Goal: Task Accomplishment & Management: Manage account settings

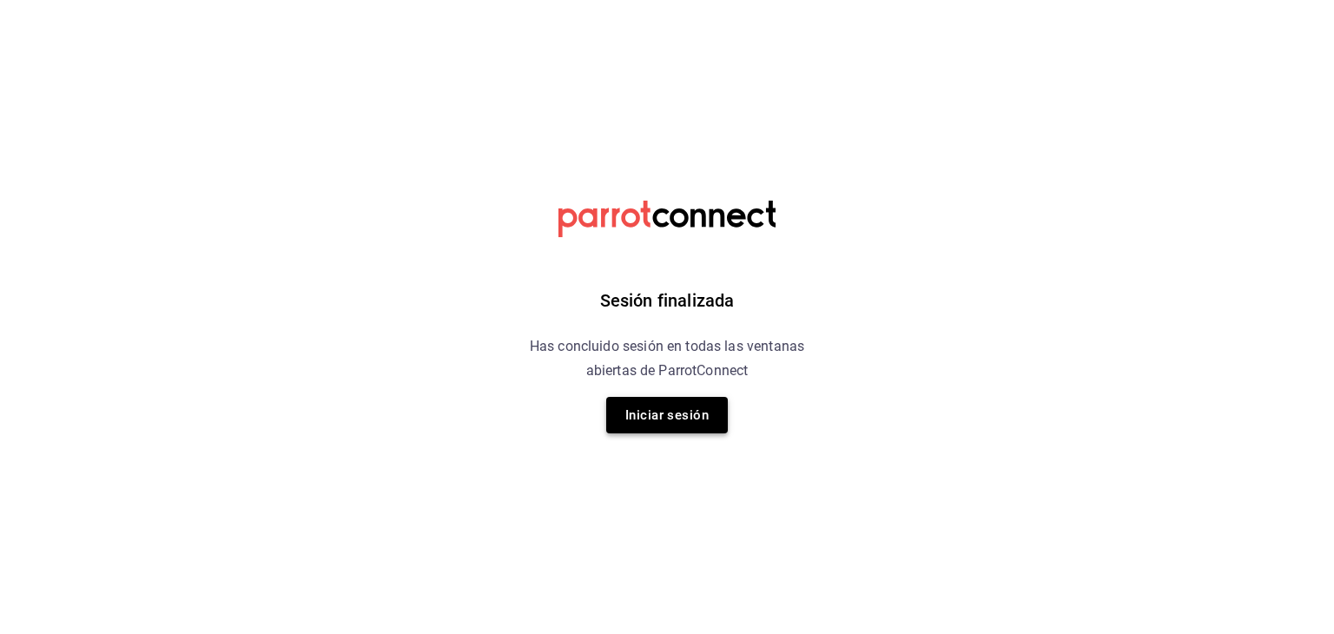
click at [670, 404] on button "Iniciar sesión" at bounding box center [667, 415] width 122 height 36
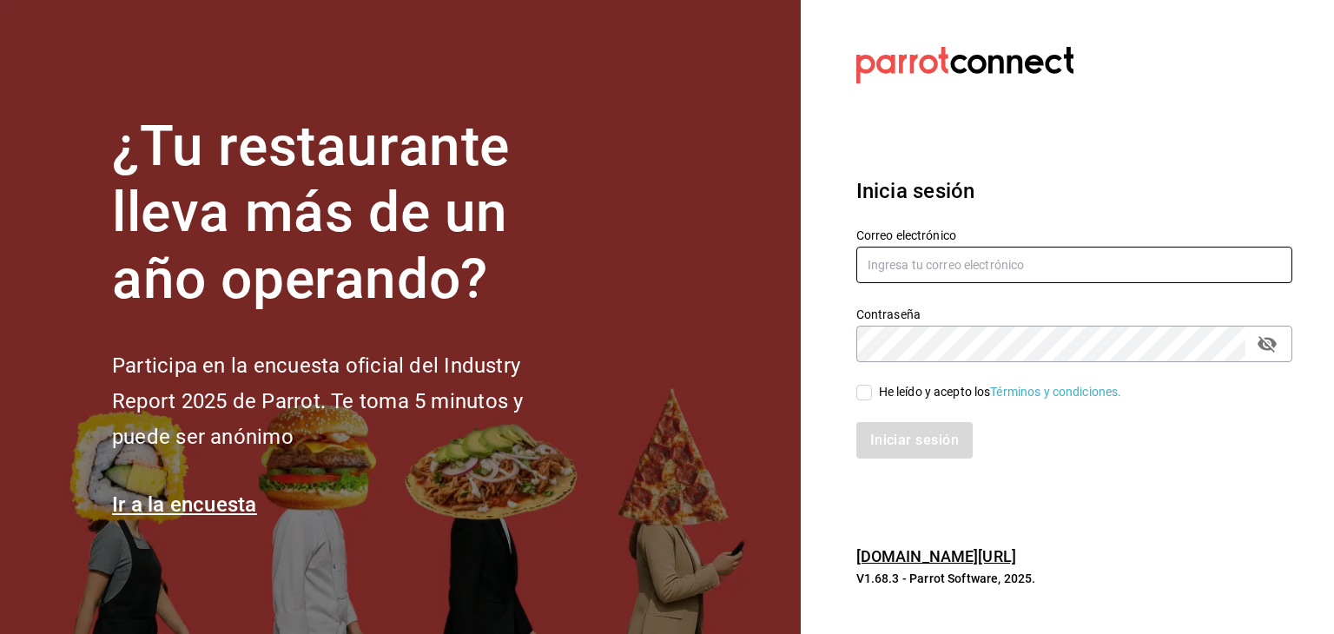
type input "[PERSON_NAME][EMAIL_ADDRESS][DOMAIN_NAME]"
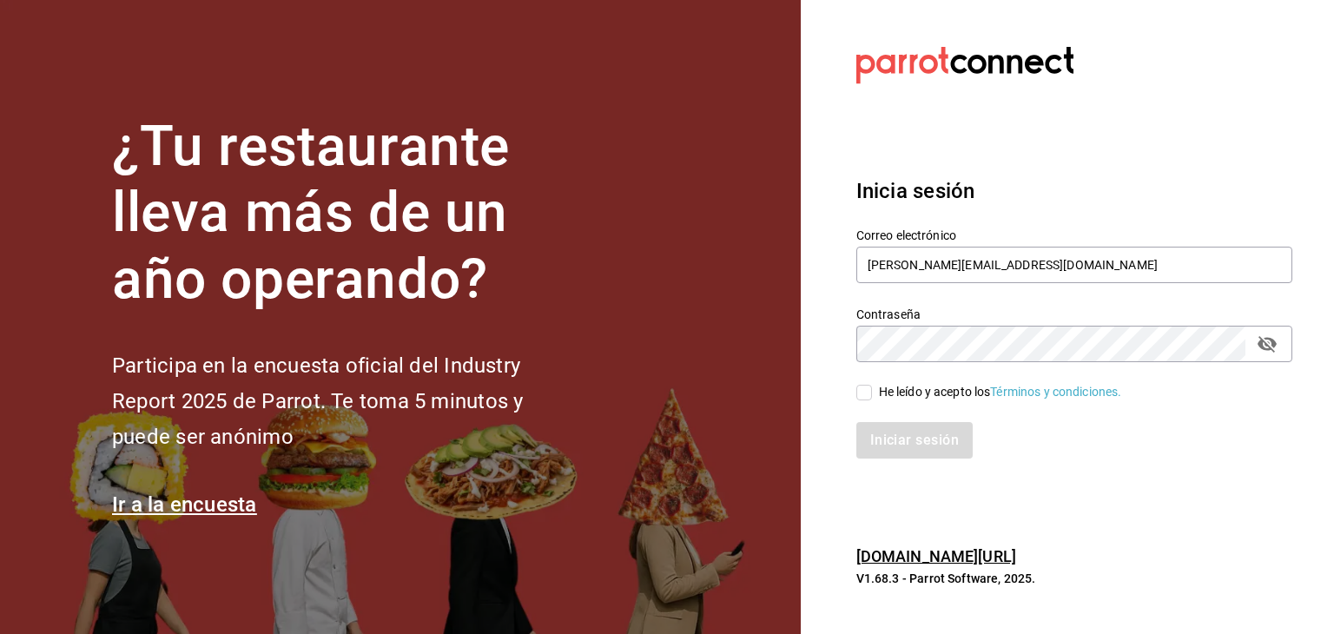
click at [864, 389] on input "He leído y acepto los Términos y condiciones." at bounding box center [864, 393] width 16 height 16
checkbox input "true"
click at [894, 440] on button "Iniciar sesión" at bounding box center [915, 440] width 118 height 36
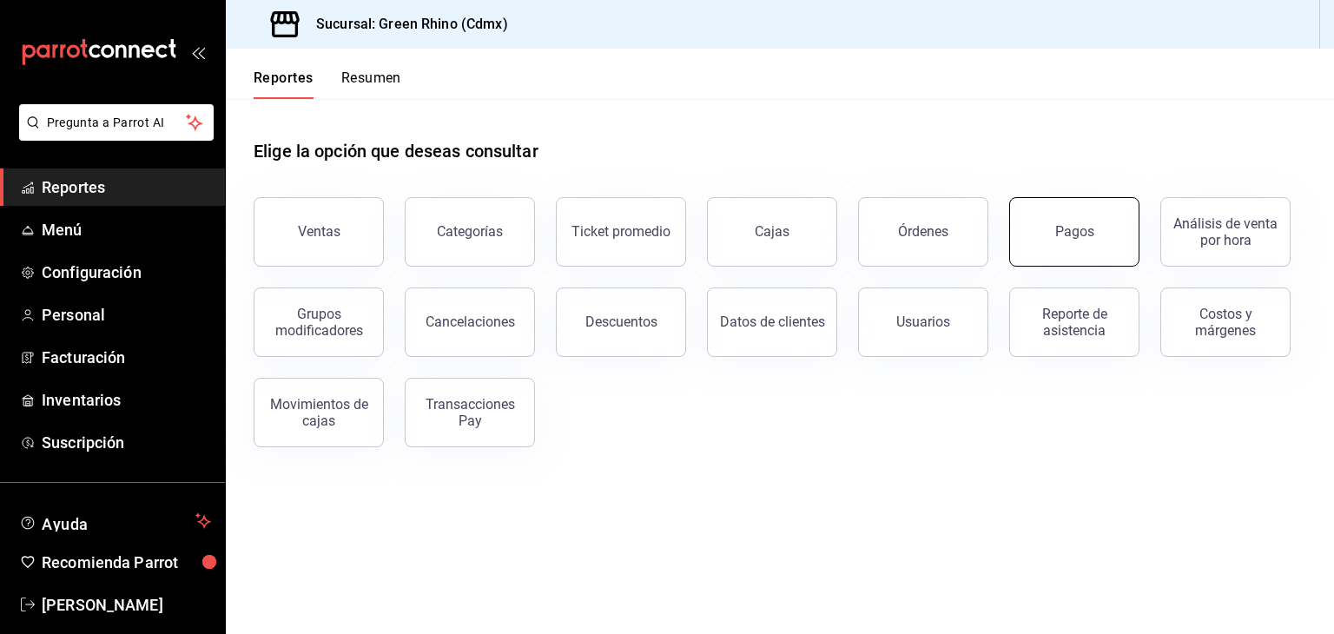
click at [1050, 242] on button "Pagos" at bounding box center [1074, 231] width 130 height 69
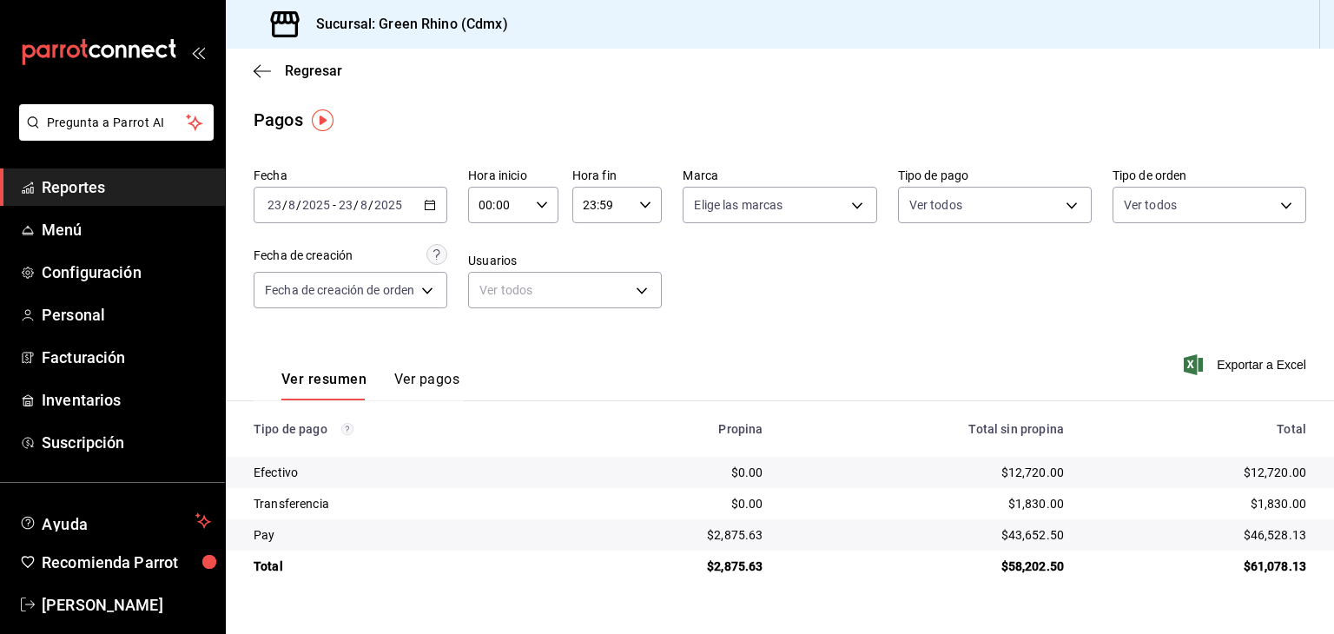
click at [322, 194] on div "2025-08-23 23 / 8 / 2025 - 2025-08-23 23 / 8 / 2025" at bounding box center [351, 205] width 194 height 36
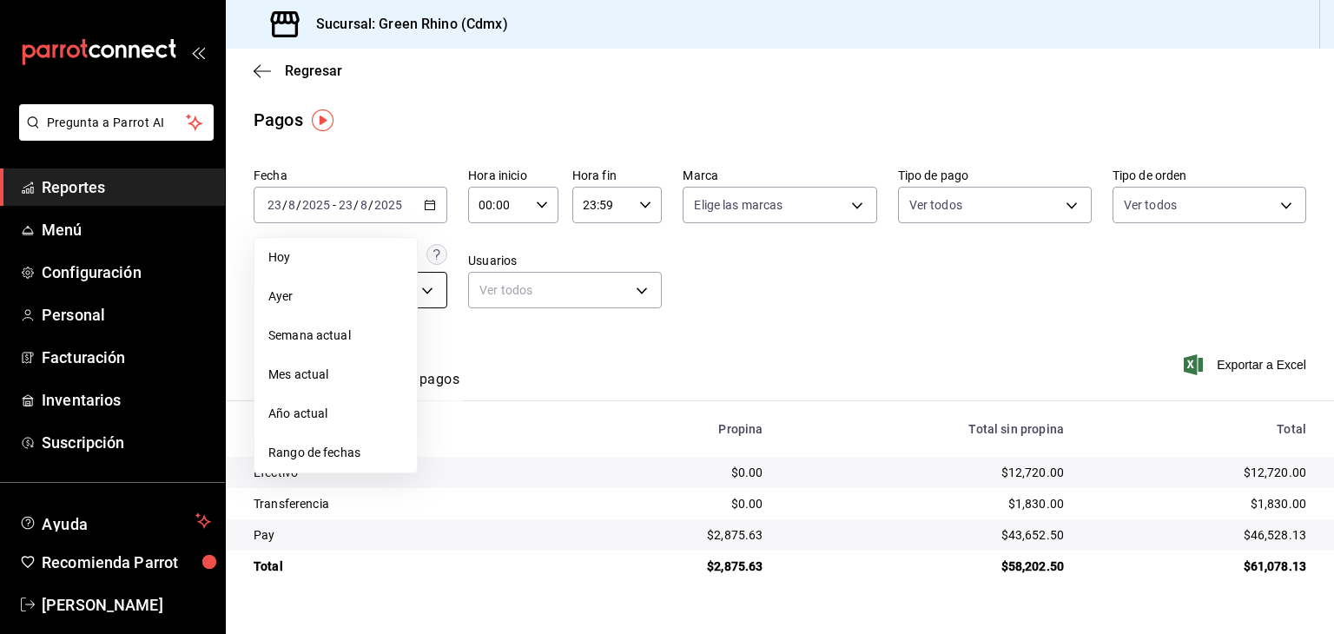
click at [323, 301] on span "Ayer" at bounding box center [335, 296] width 135 height 18
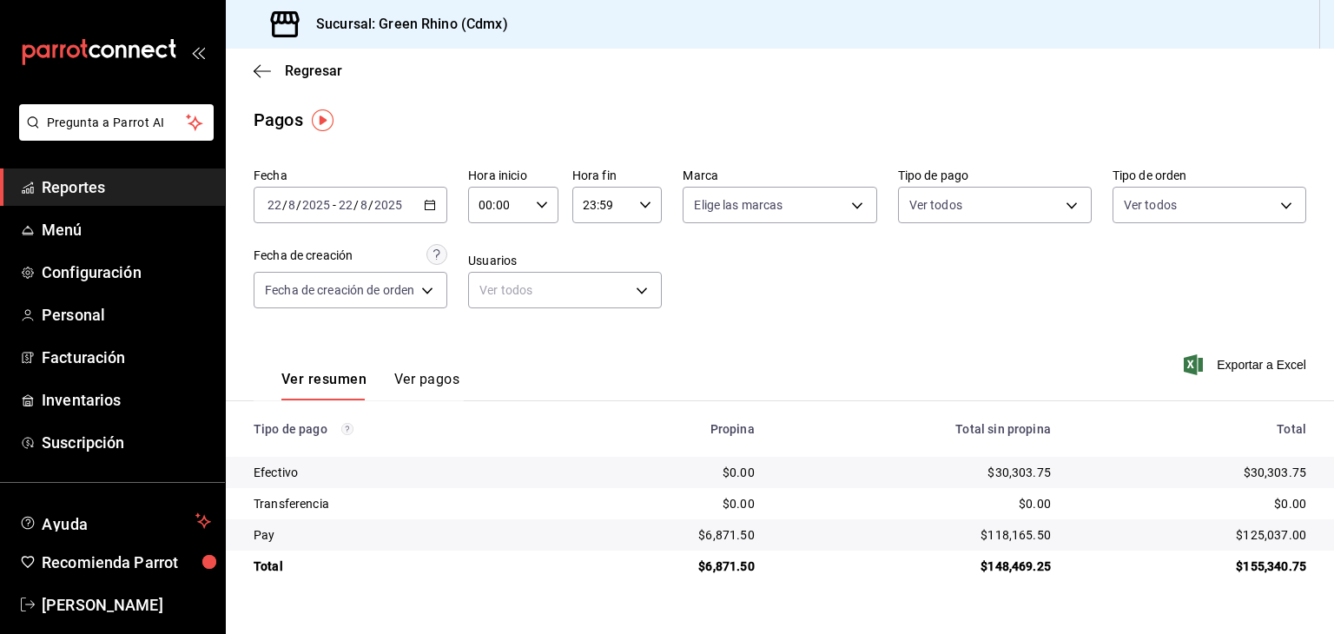
click at [388, 193] on div "2025-08-22 22 / 8 / 2025 - 2025-08-22 22 / 8 / 2025" at bounding box center [351, 205] width 194 height 36
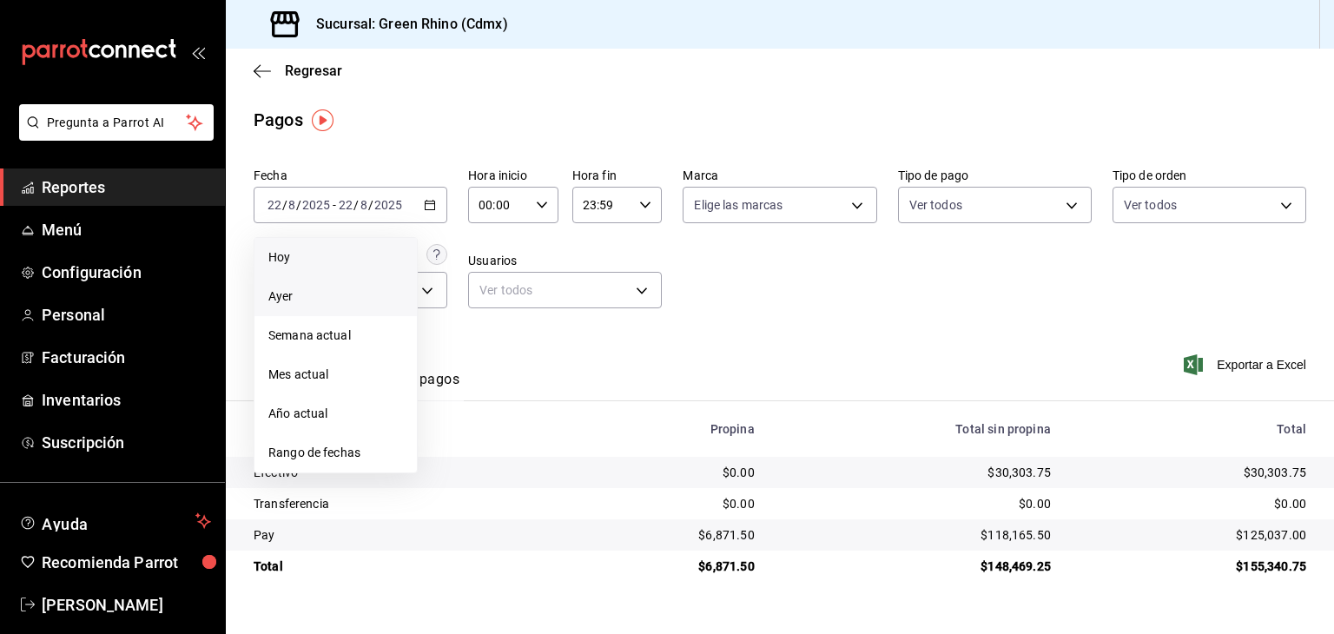
click at [359, 244] on li "Hoy" at bounding box center [335, 257] width 162 height 39
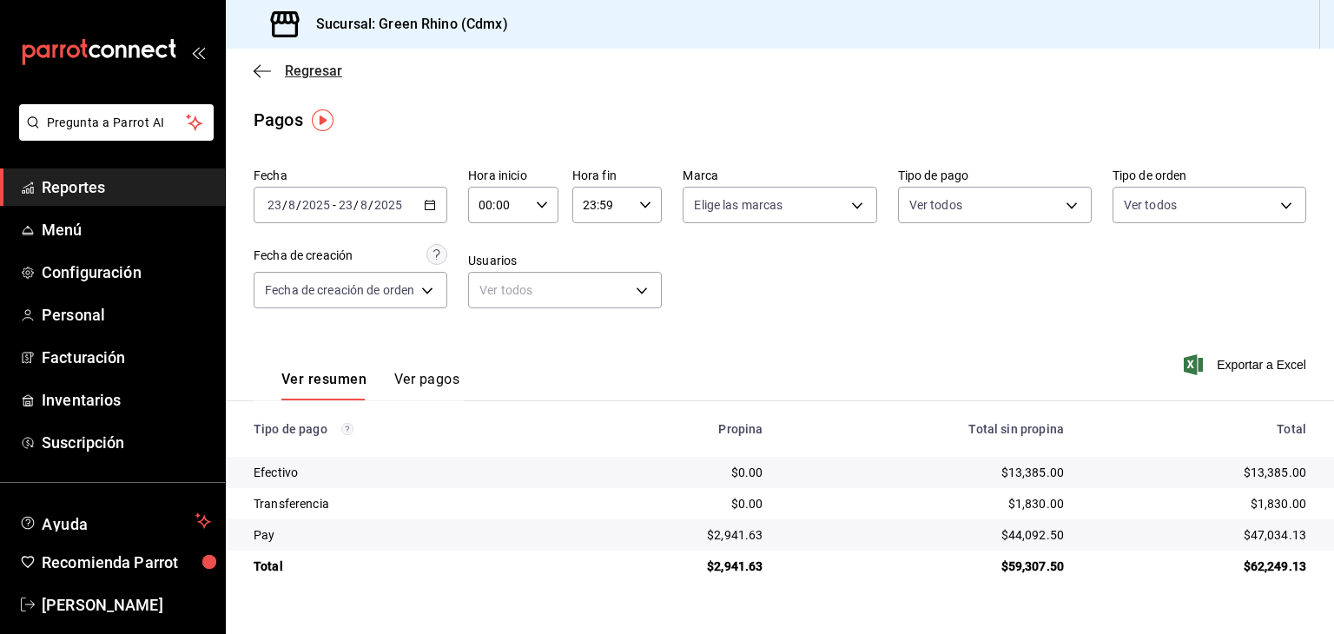
click at [299, 69] on span "Regresar" at bounding box center [313, 71] width 57 height 16
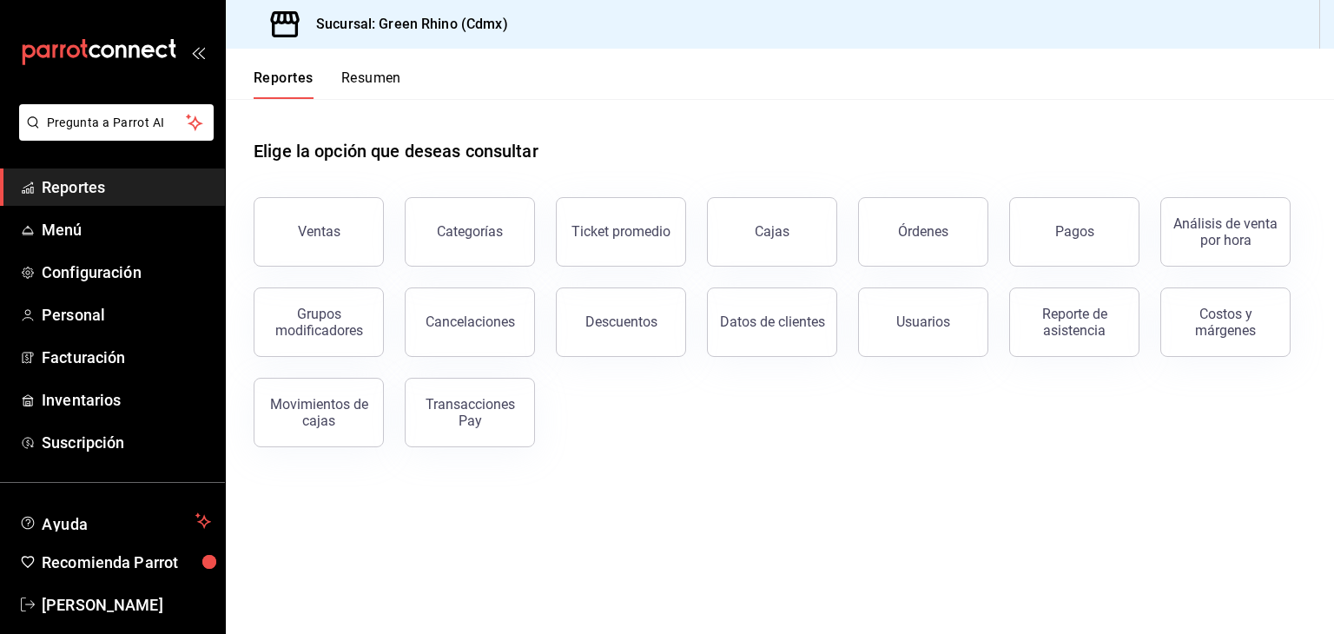
click at [364, 77] on button "Resumen" at bounding box center [371, 84] width 60 height 30
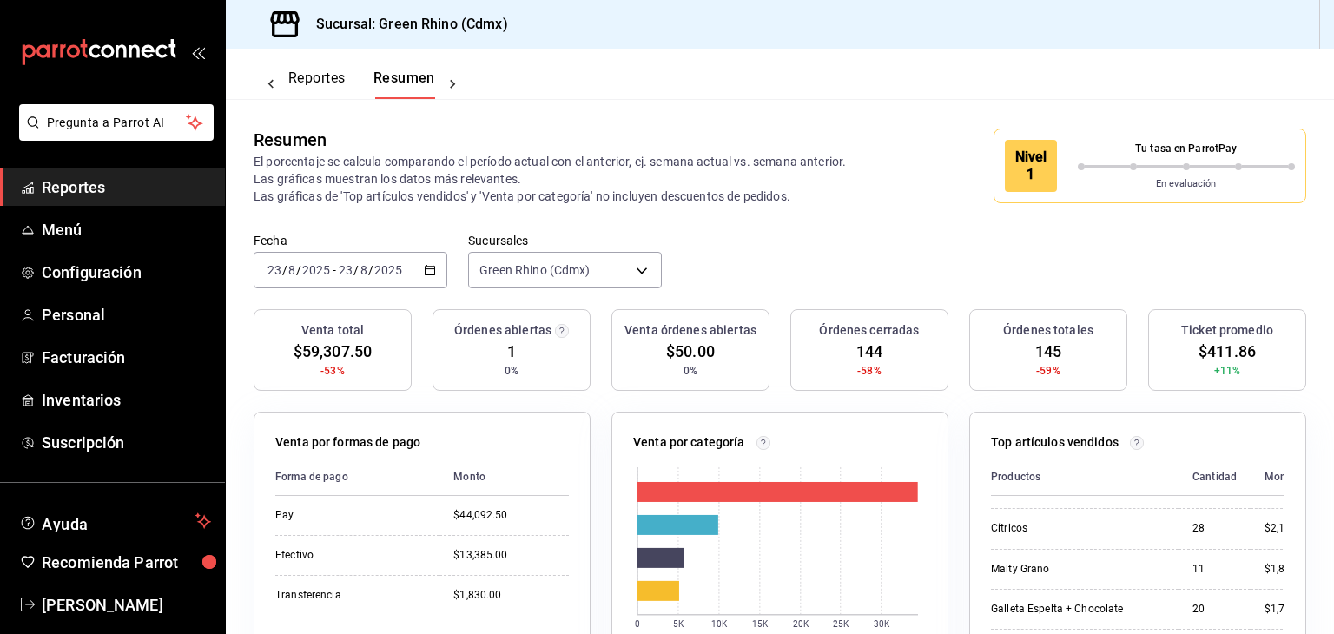
click at [326, 85] on button "Reportes" at bounding box center [316, 84] width 57 height 30
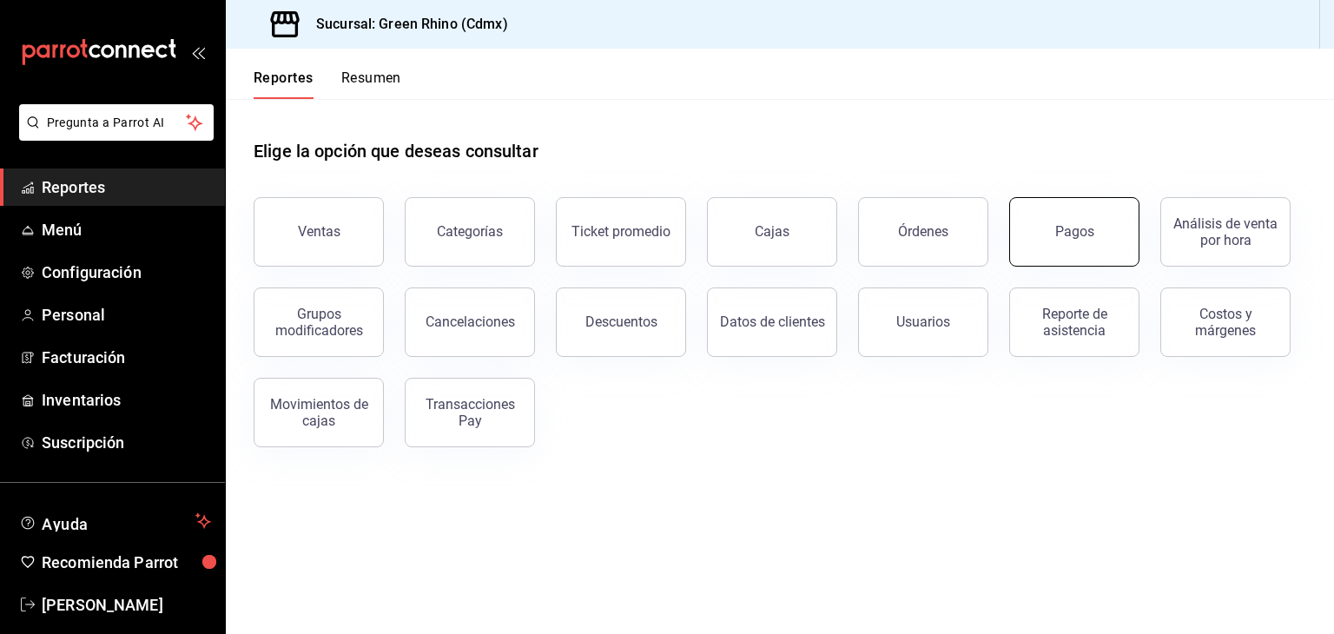
click at [1074, 247] on button "Pagos" at bounding box center [1074, 231] width 130 height 69
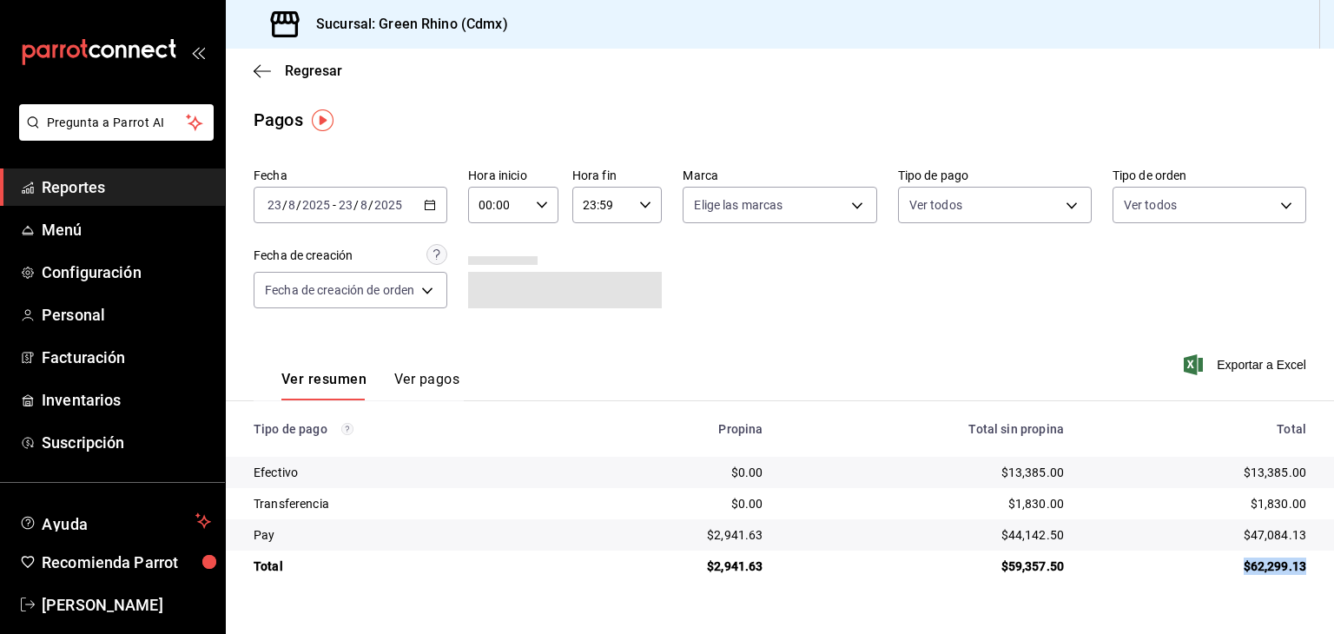
drag, startPoint x: 1263, startPoint y: 569, endPoint x: 1245, endPoint y: 572, distance: 18.6
click at [1245, 572] on td "$62,299.13" at bounding box center [1205, 565] width 256 height 31
click at [1240, 572] on div "$62,299.13" at bounding box center [1198, 565] width 214 height 17
